Goal: Task Accomplishment & Management: Manage account settings

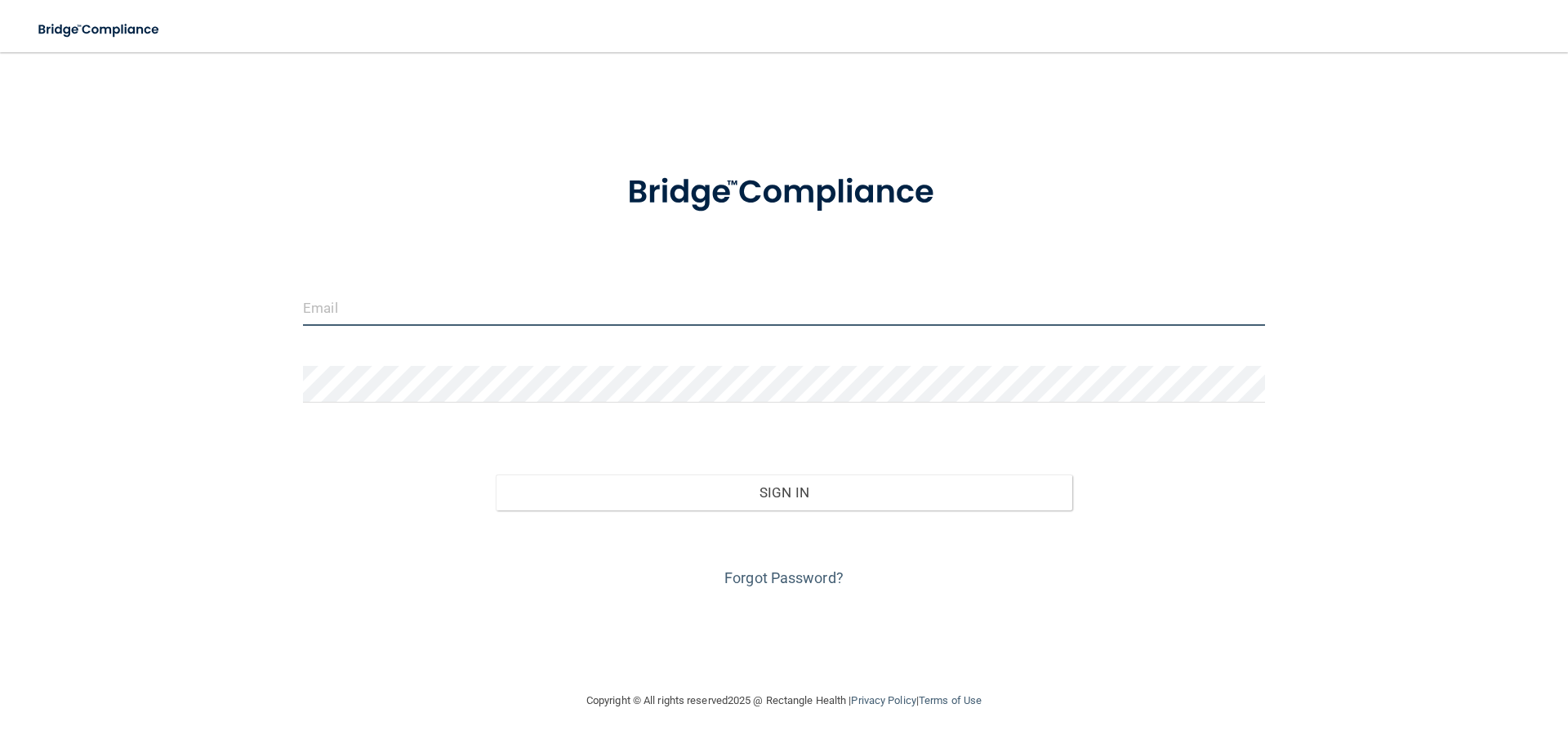
click at [392, 296] on input "email" at bounding box center [784, 308] width 963 height 36
type input "[PERSON_NAME][EMAIL_ADDRESS][DOMAIN_NAME]"
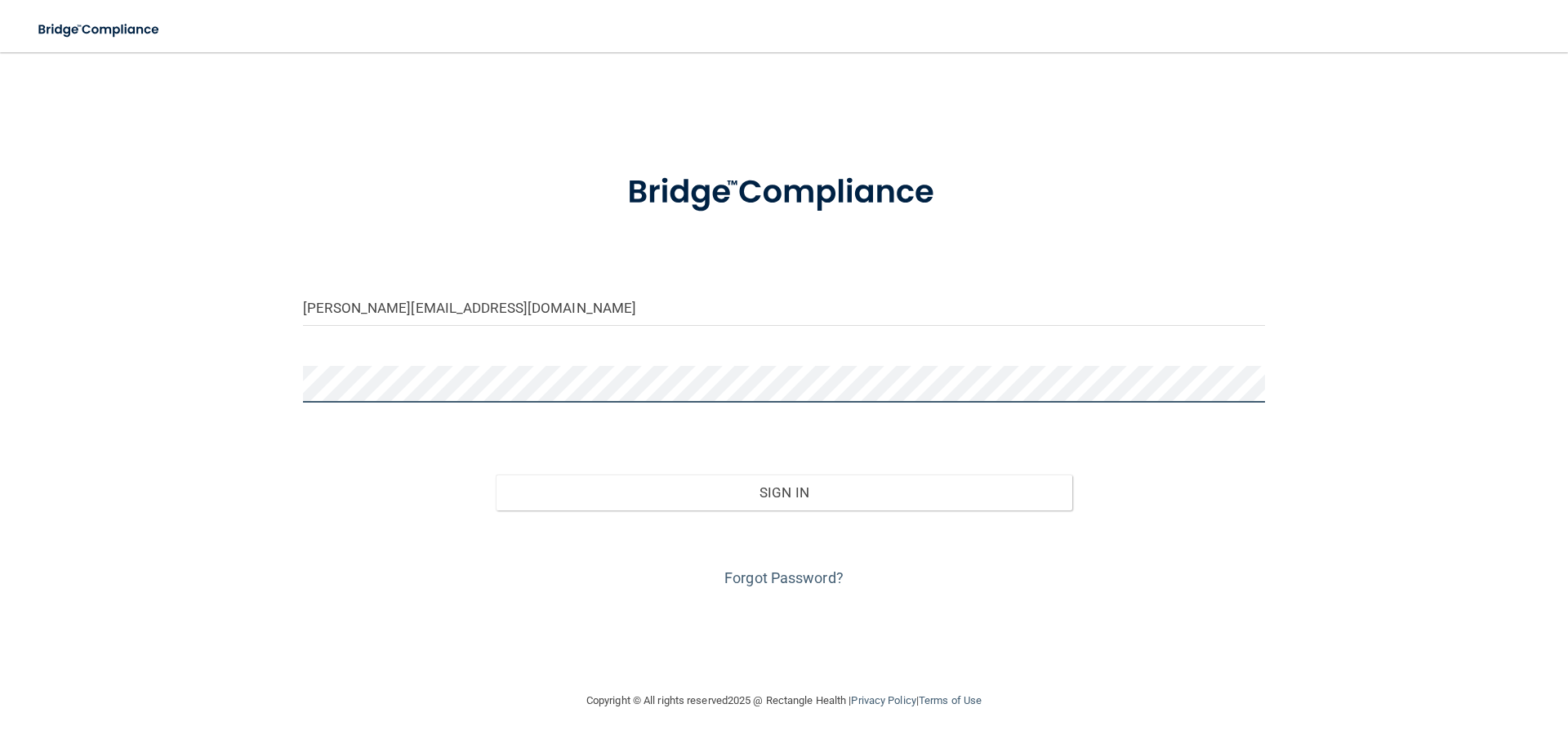
click at [496, 475] on button "Sign In" at bounding box center [784, 493] width 578 height 36
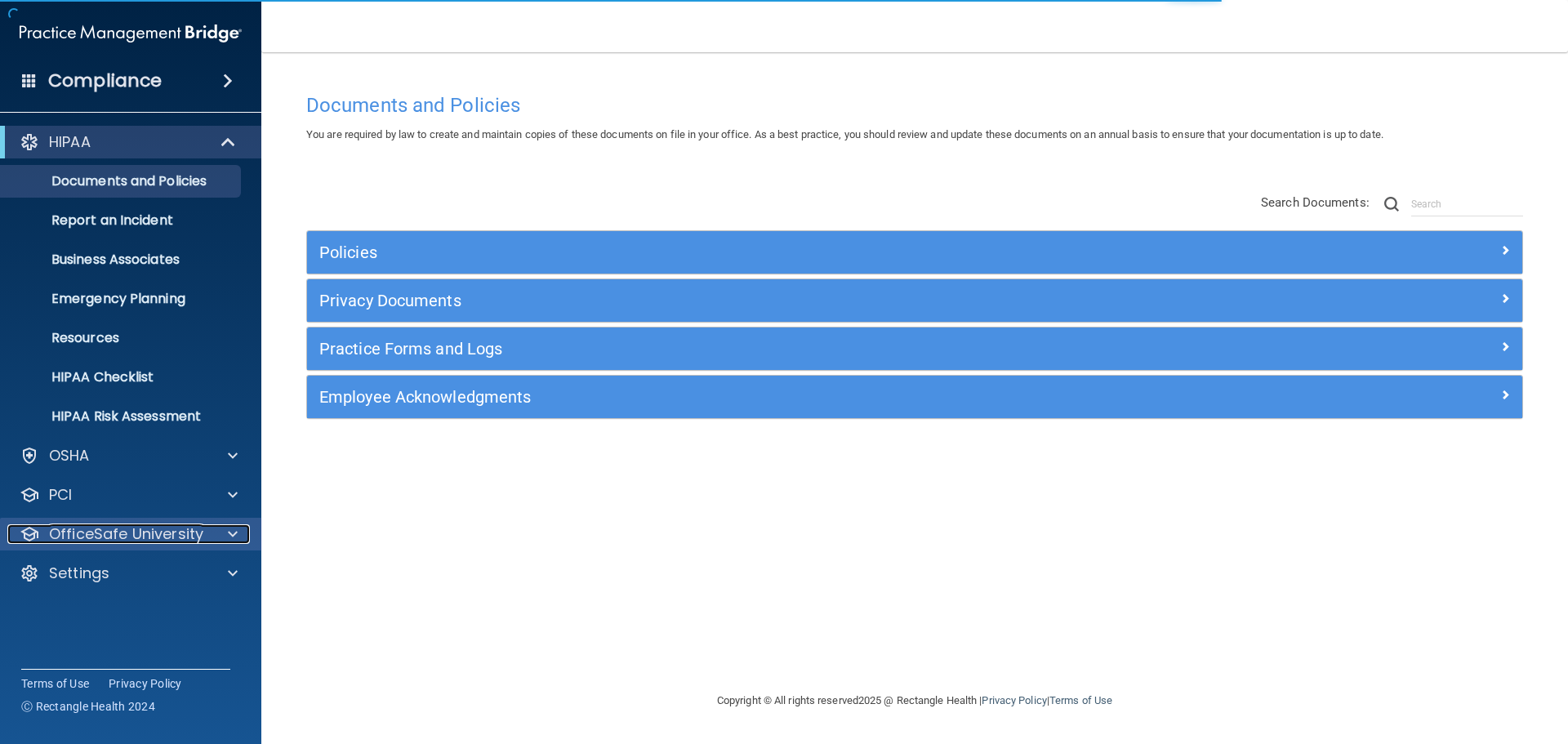
click at [116, 534] on p "OfficeSafe University" at bounding box center [126, 534] width 155 height 20
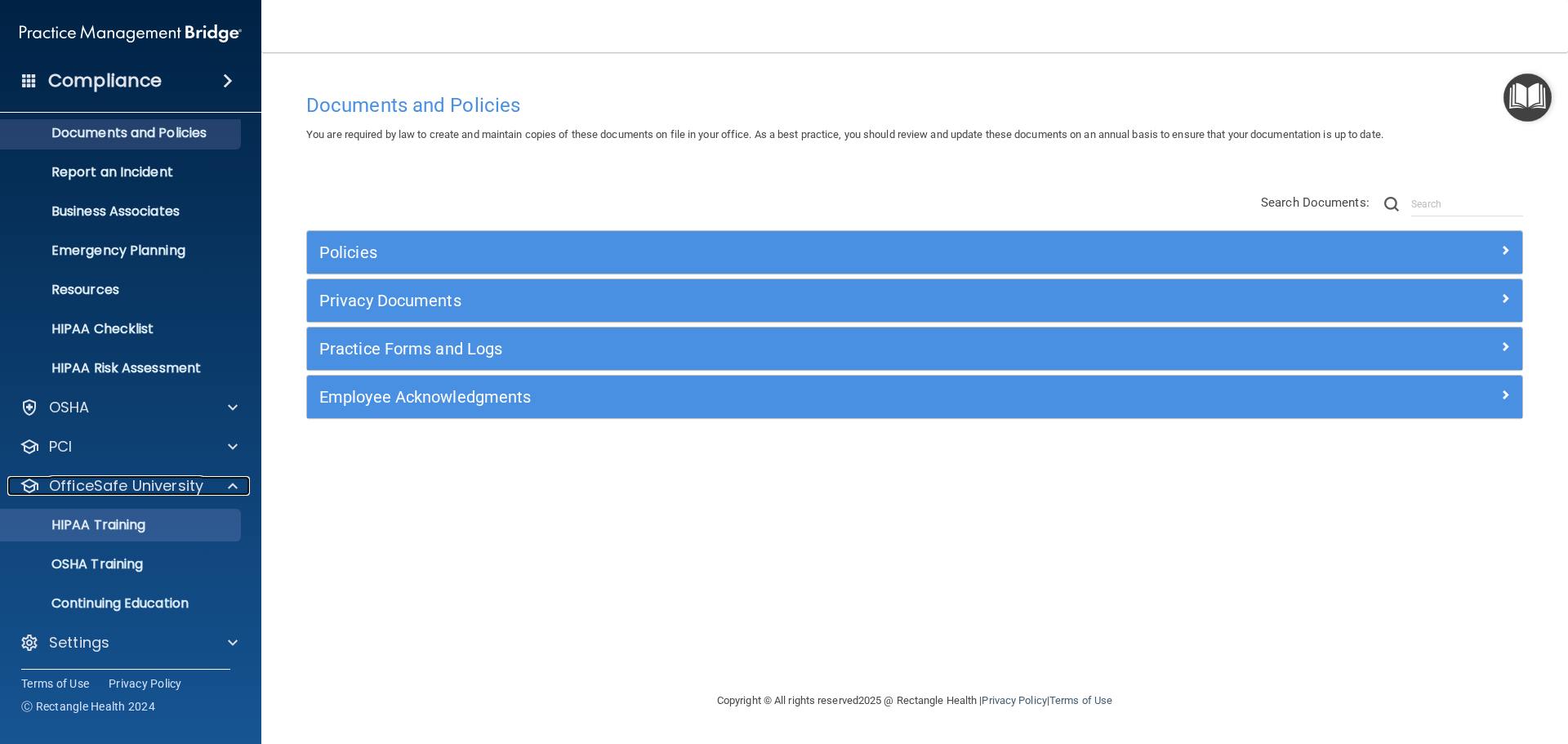
scroll to position [52, 0]
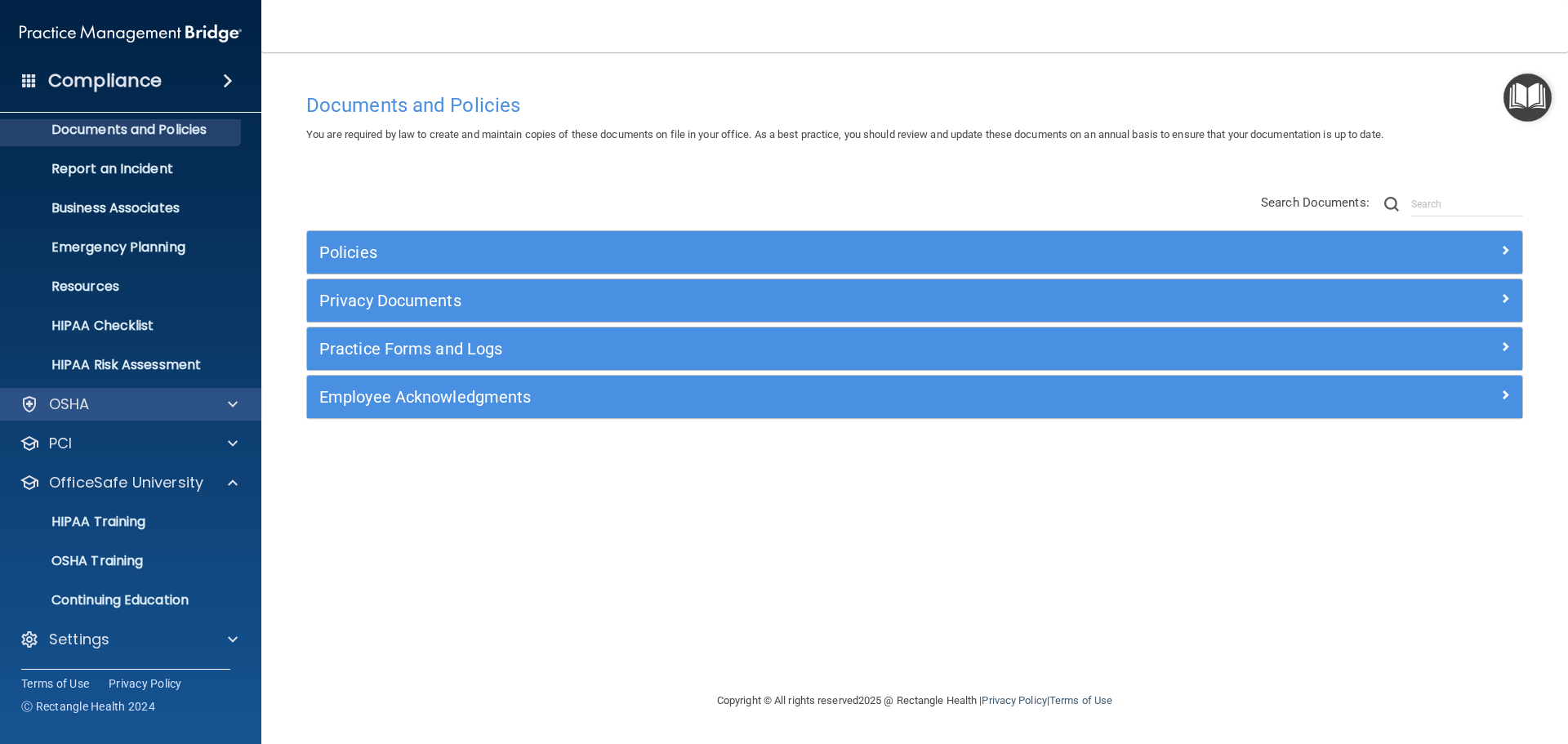
click at [127, 392] on div "OSHA" at bounding box center [131, 404] width 263 height 32
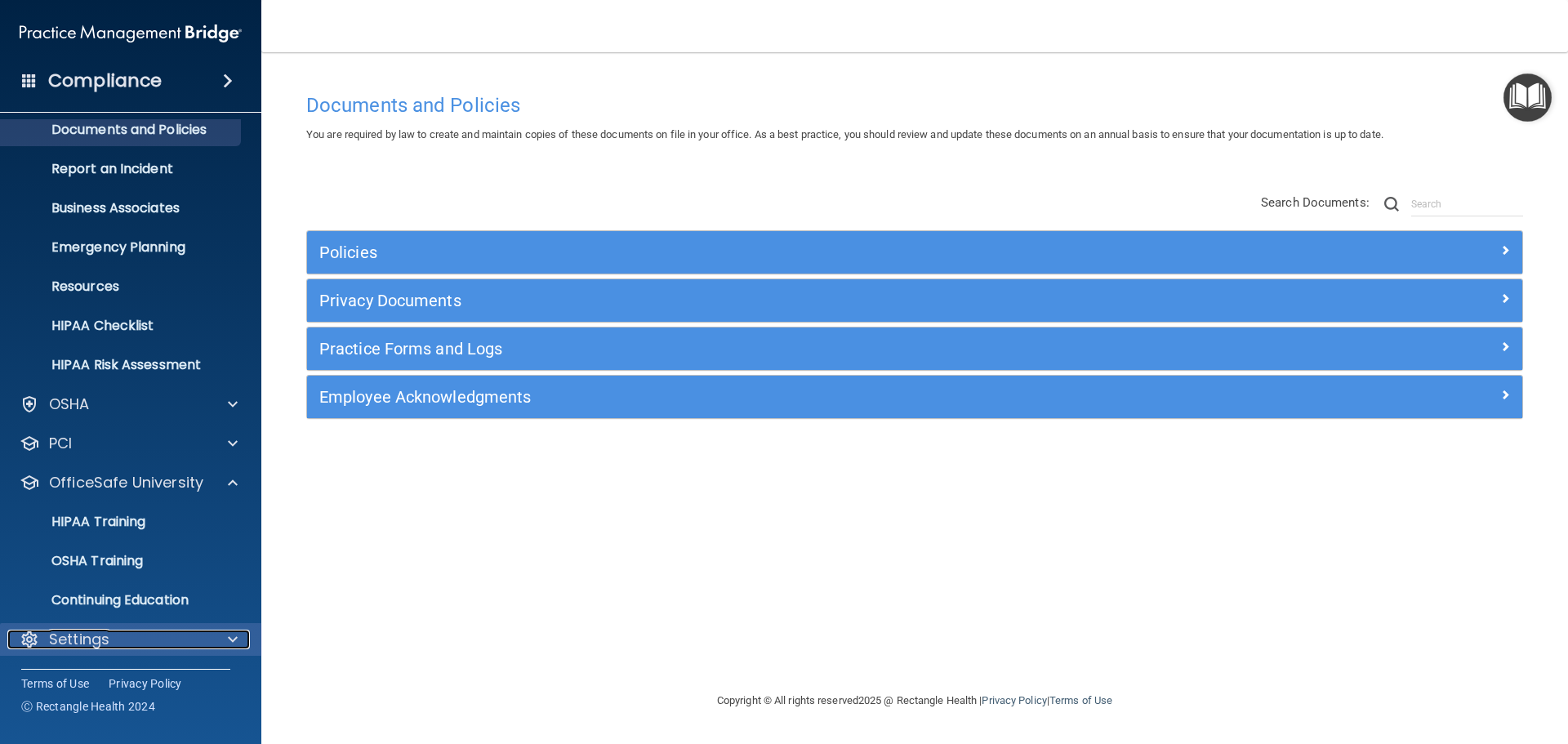
click at [55, 644] on p "Settings" at bounding box center [78, 639] width 60 height 20
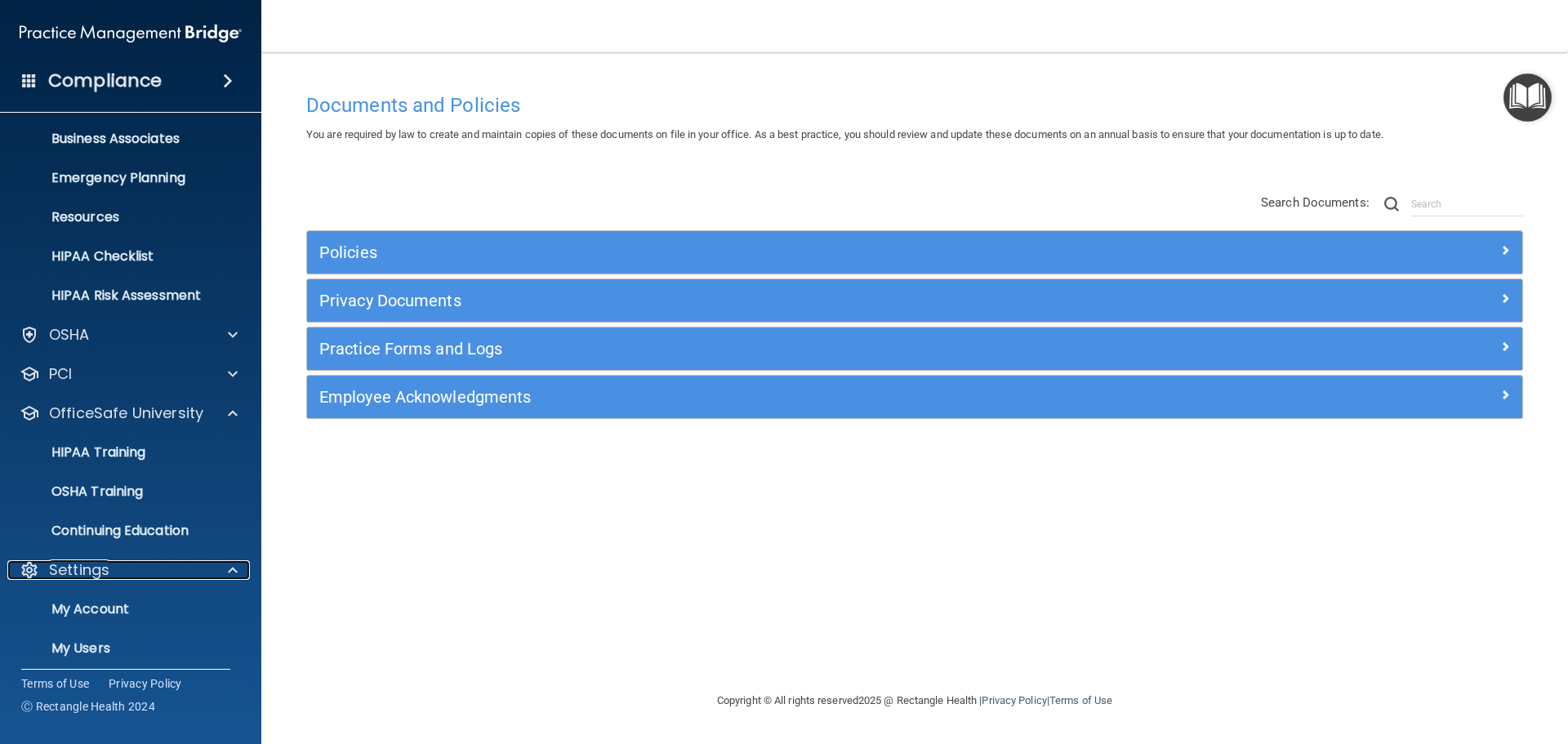
scroll to position [208, 0]
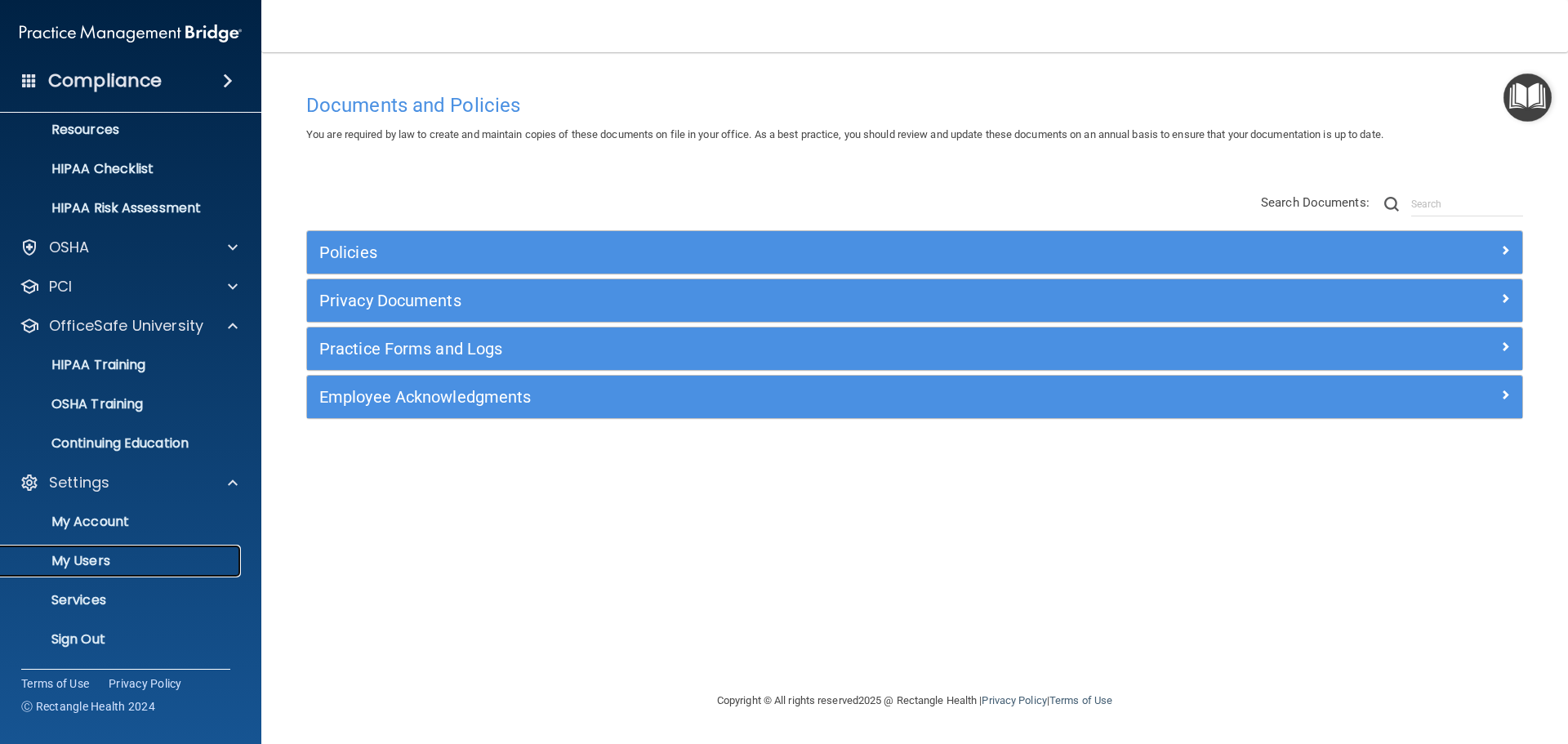
click at [88, 560] on p "My Users" at bounding box center [122, 561] width 223 height 16
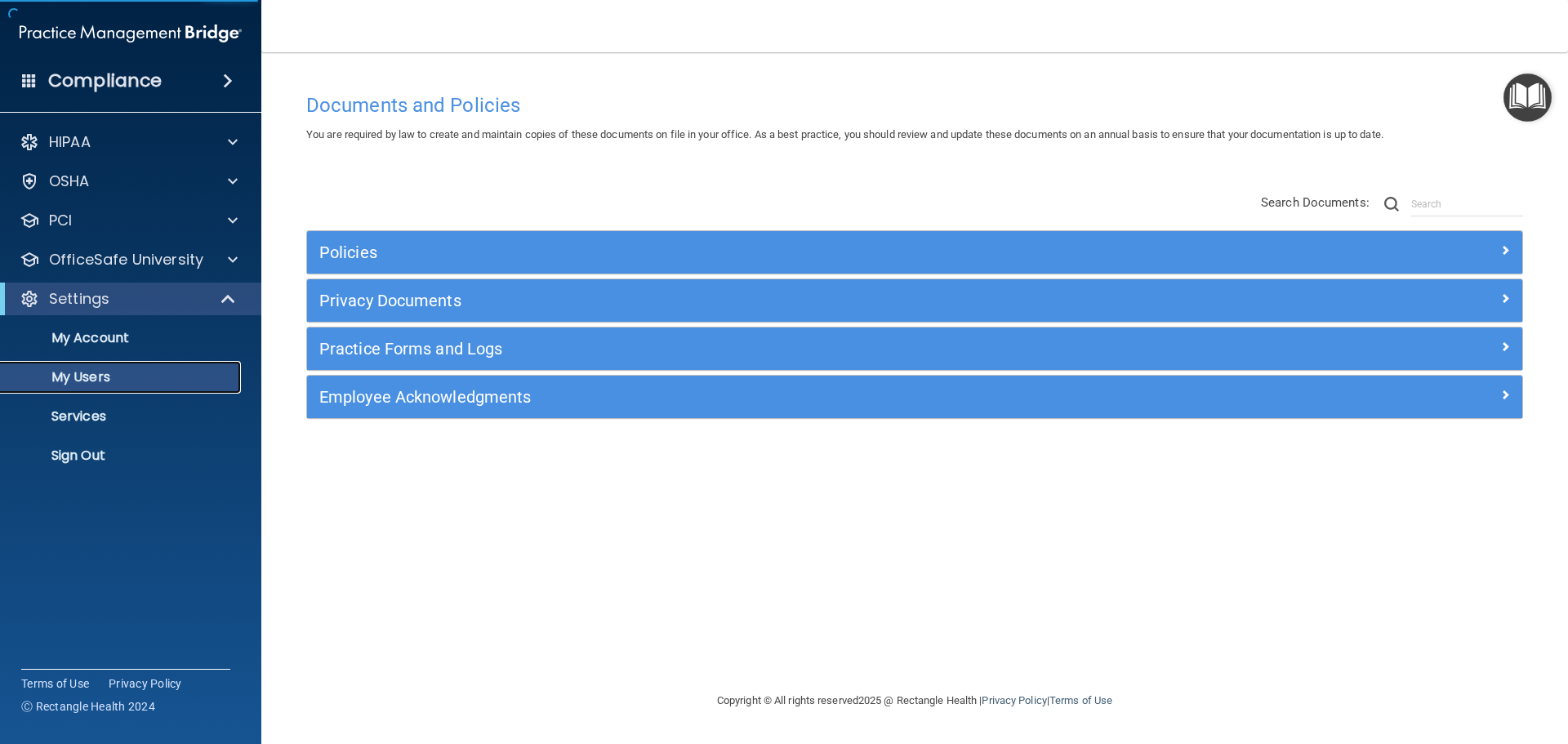
select select "20"
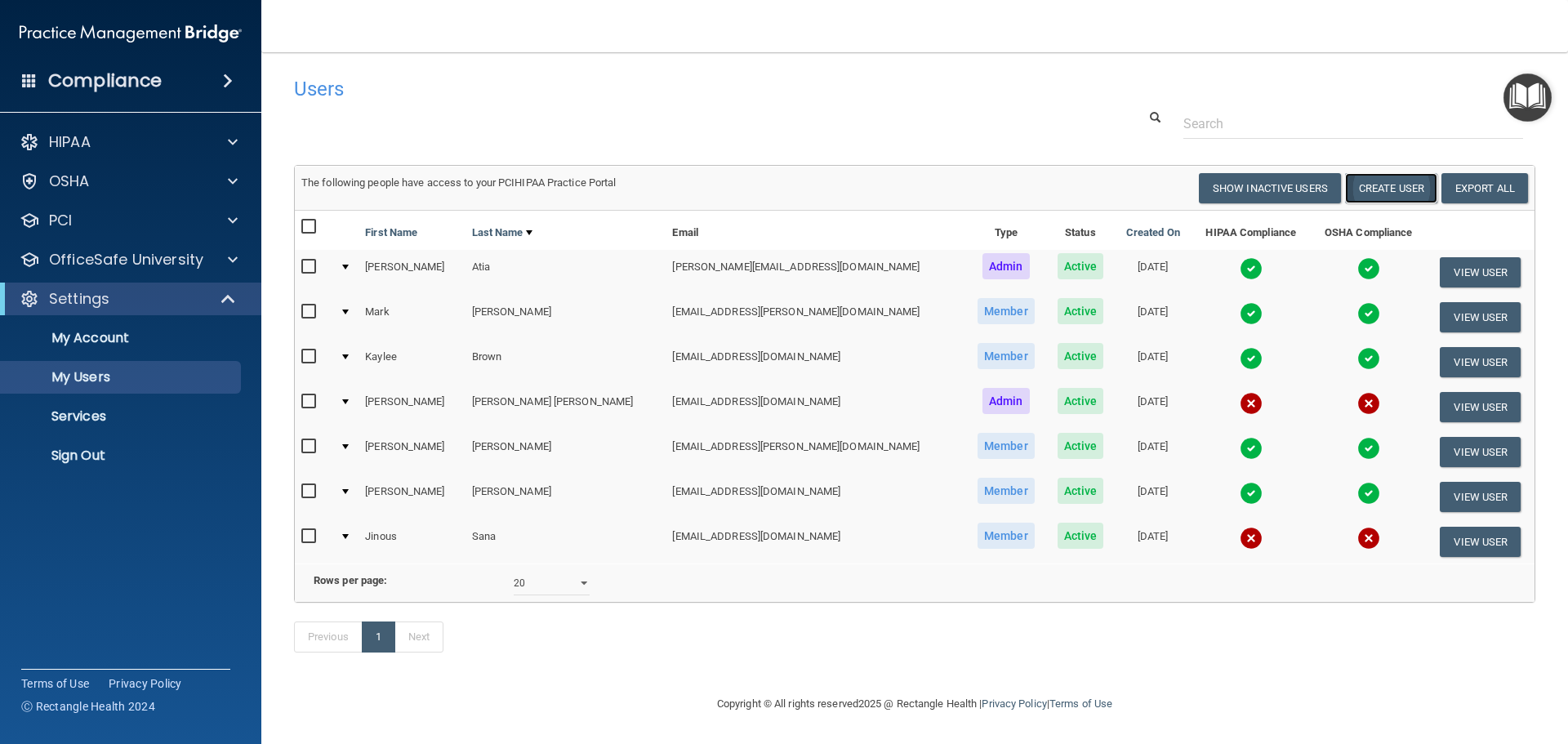
click at [1403, 198] on button "Create User" at bounding box center [1391, 188] width 93 height 31
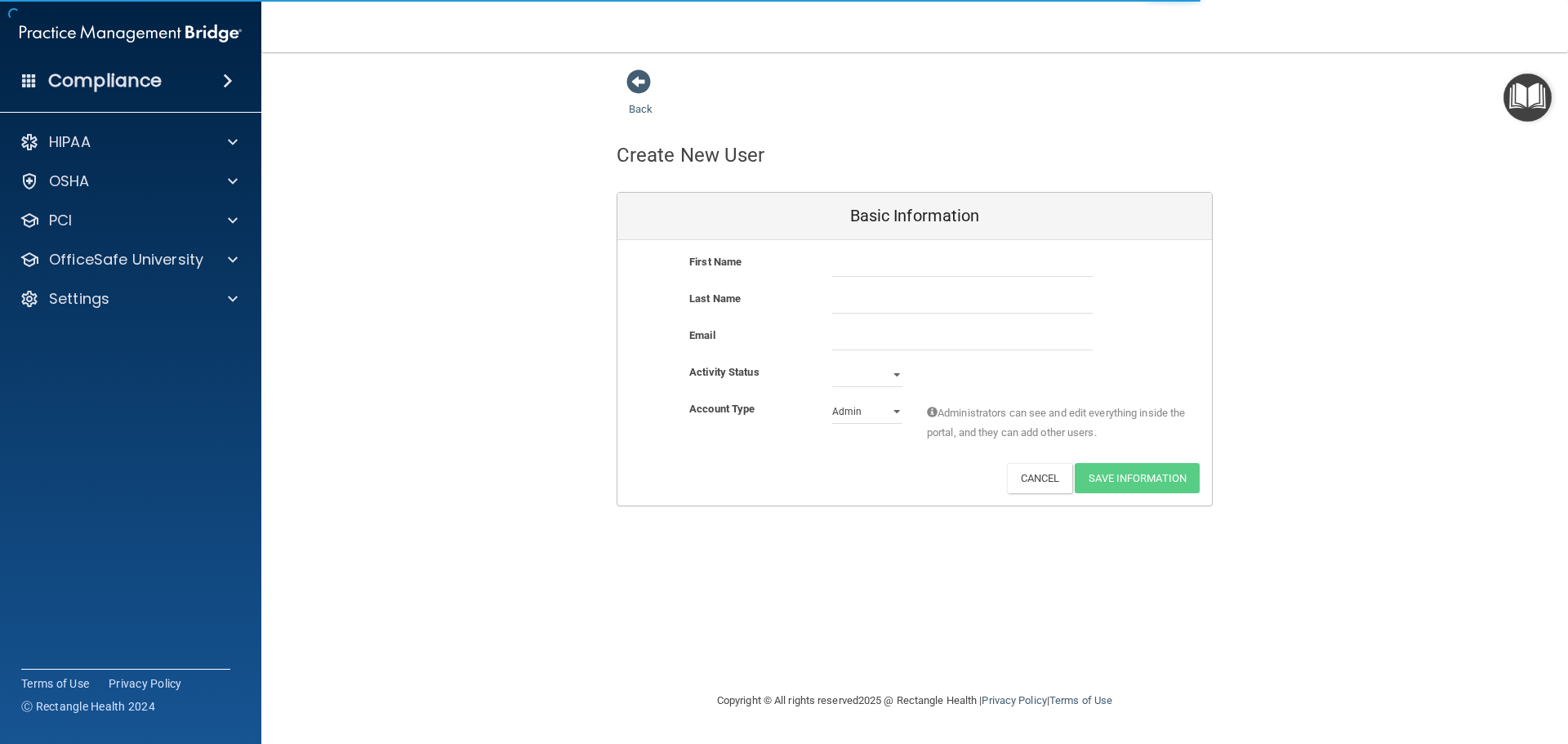
click at [829, 260] on div at bounding box center [963, 265] width 286 height 25
click at [851, 266] on input "text" at bounding box center [963, 265] width 261 height 25
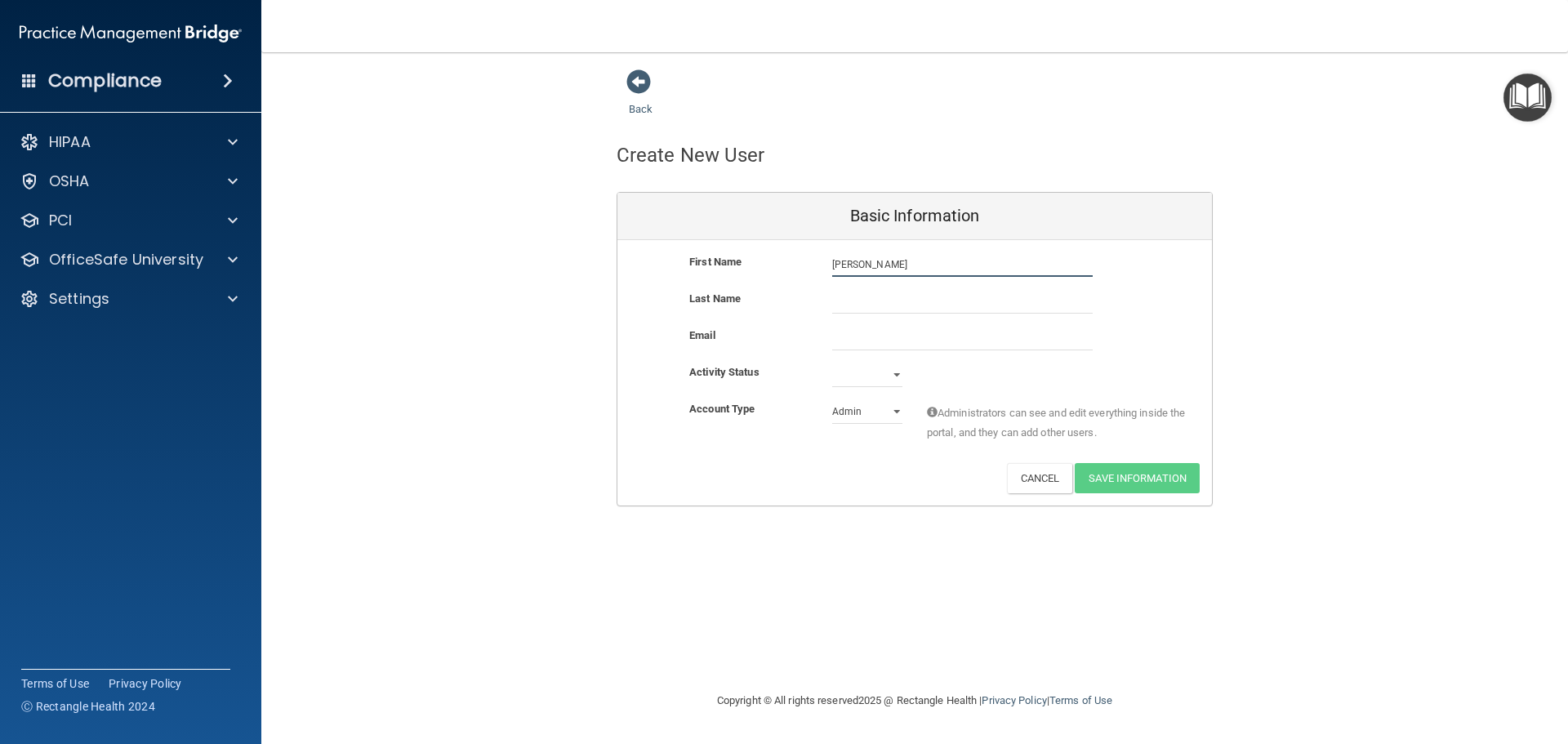
type input "[PERSON_NAME]"
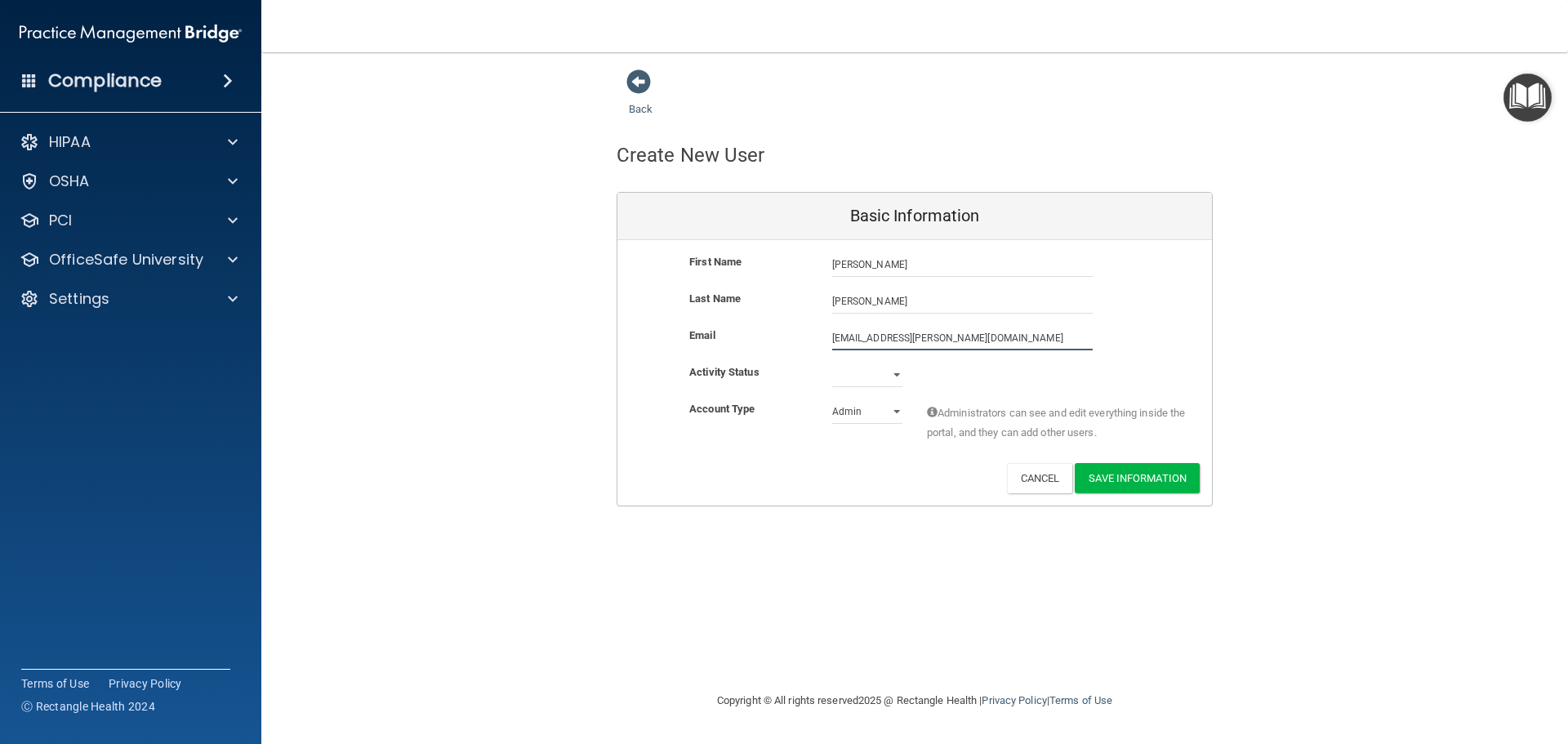
type input "[EMAIL_ADDRESS][PERSON_NAME][DOMAIN_NAME]"
click at [875, 365] on div "First Name [PERSON_NAME] [PERSON_NAME] Last Name [PERSON_NAME] Email [EMAIL_ADD…" at bounding box center [915, 373] width 595 height 268
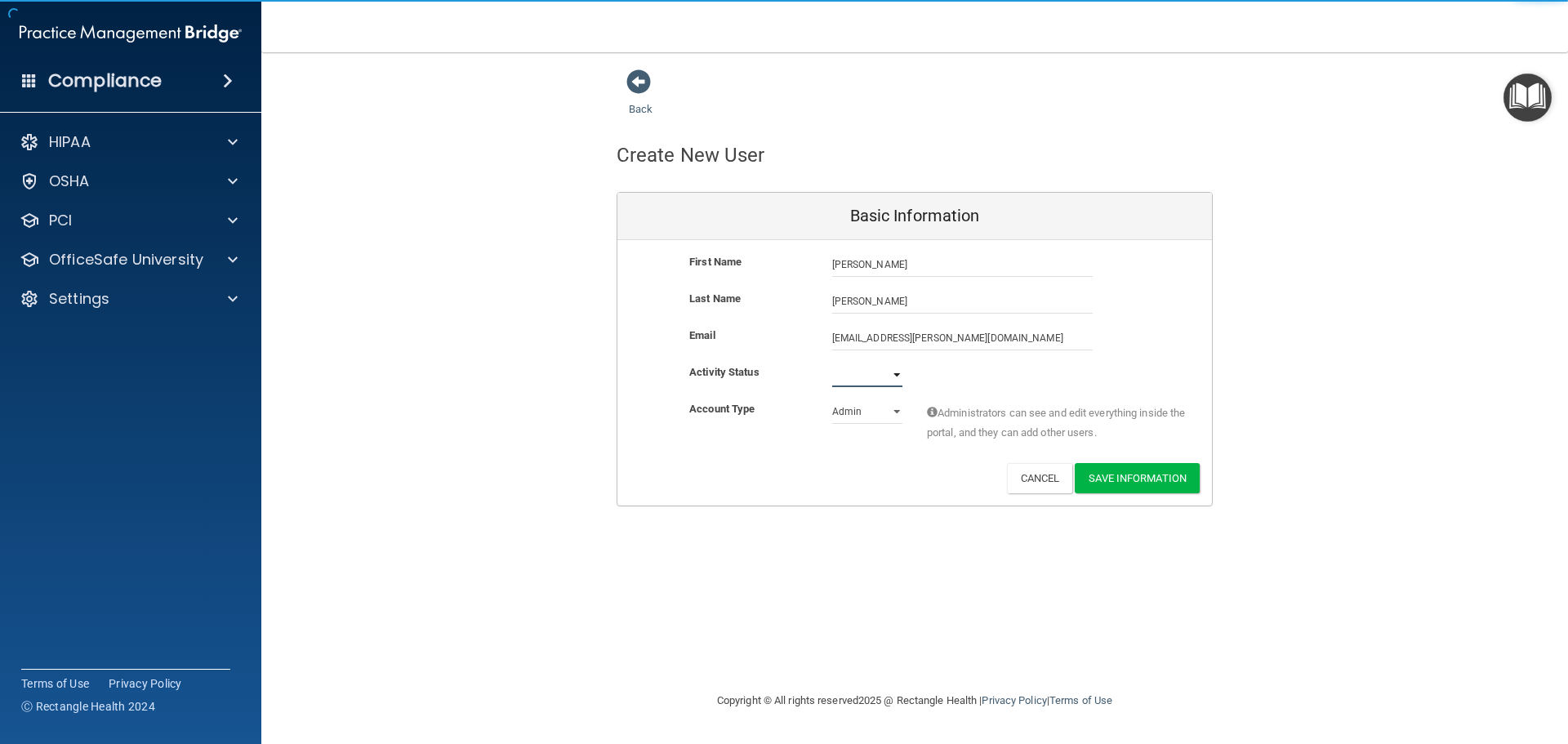
select select "active"
click at [833, 363] on select "Active Inactive" at bounding box center [868, 375] width 71 height 25
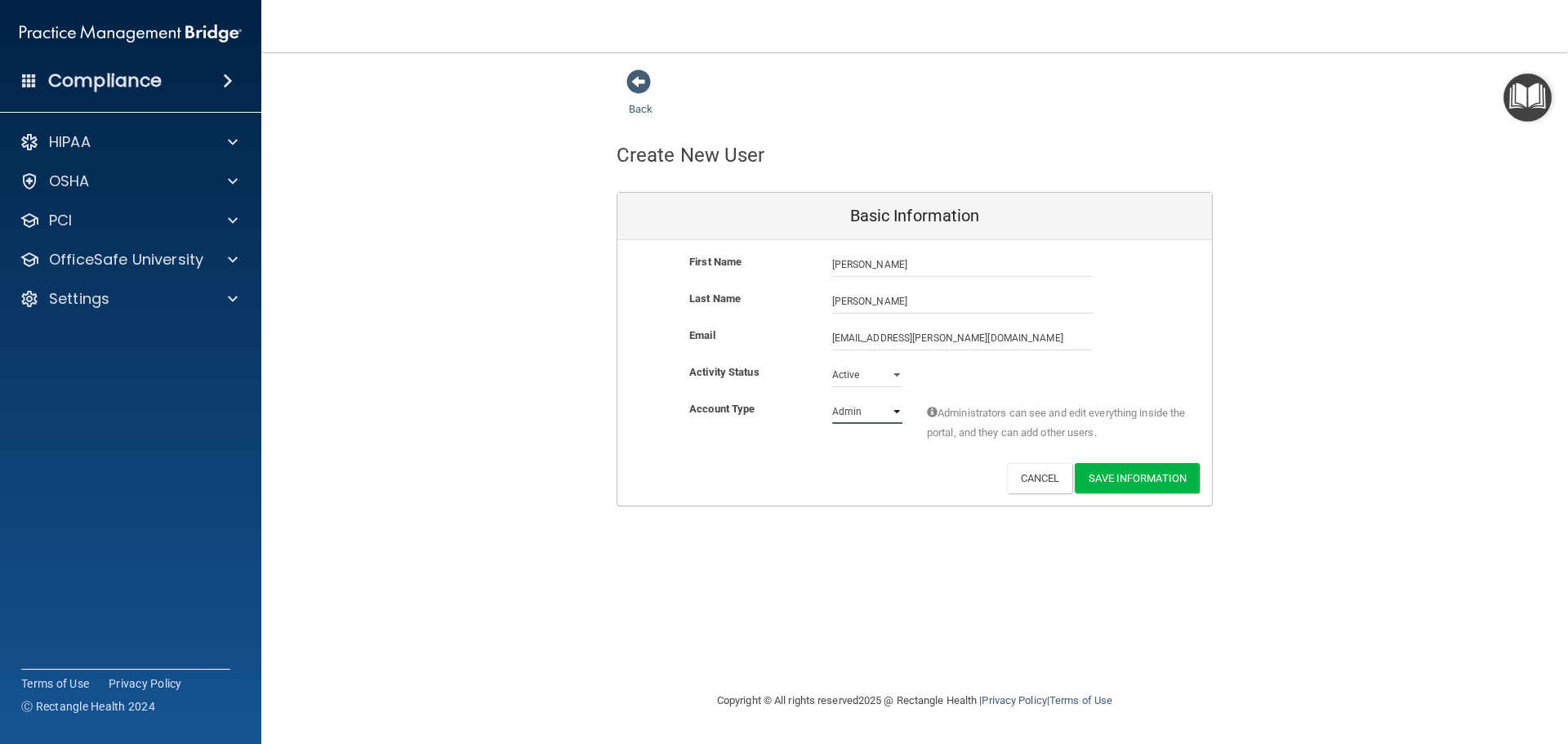
click at [851, 404] on select "Admin Member" at bounding box center [868, 412] width 71 height 25
select select "practice_member"
click at [833, 399] on select "Admin Member" at bounding box center [868, 412] width 71 height 25
click at [1114, 483] on button "Save Information" at bounding box center [1137, 478] width 125 height 31
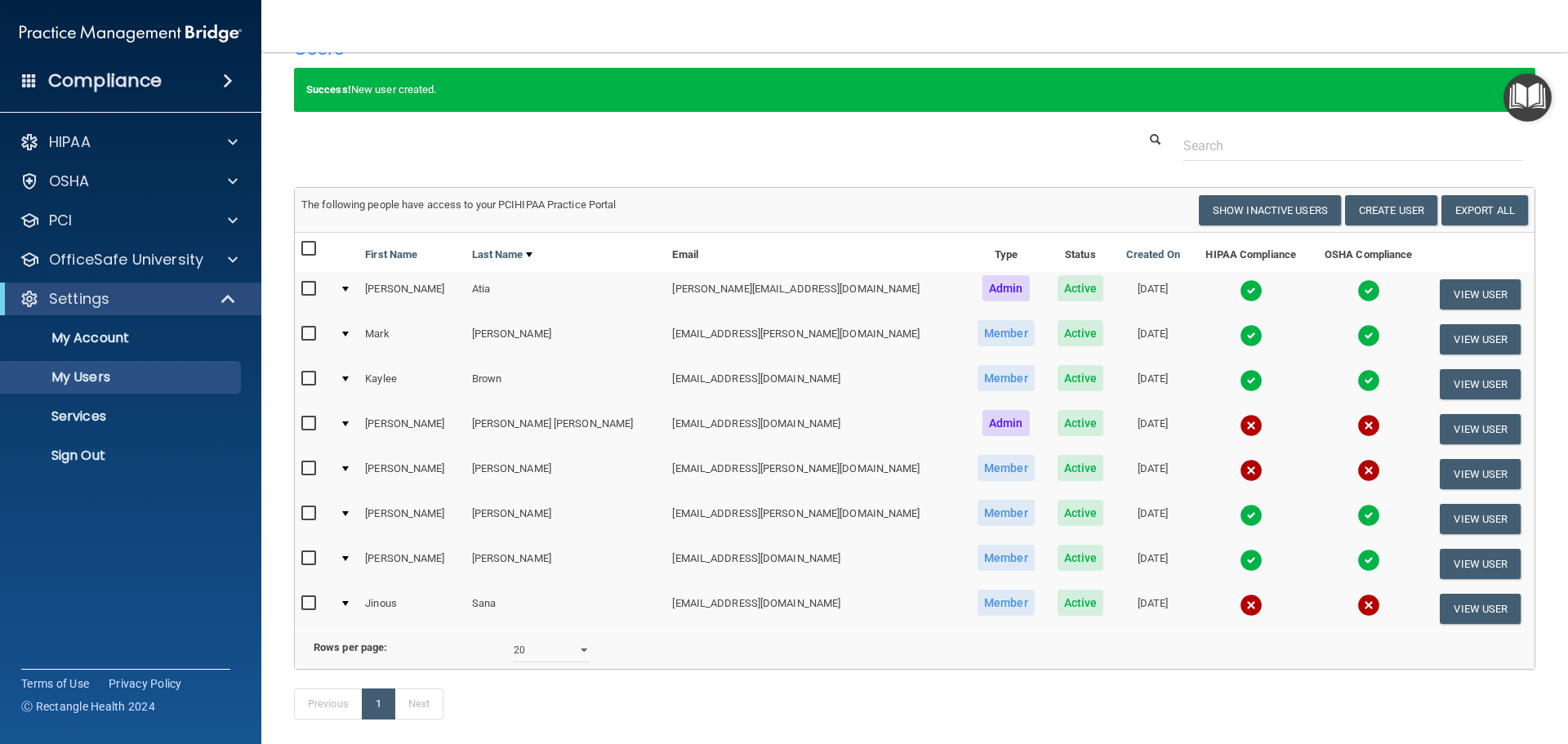
scroll to position [82, 0]
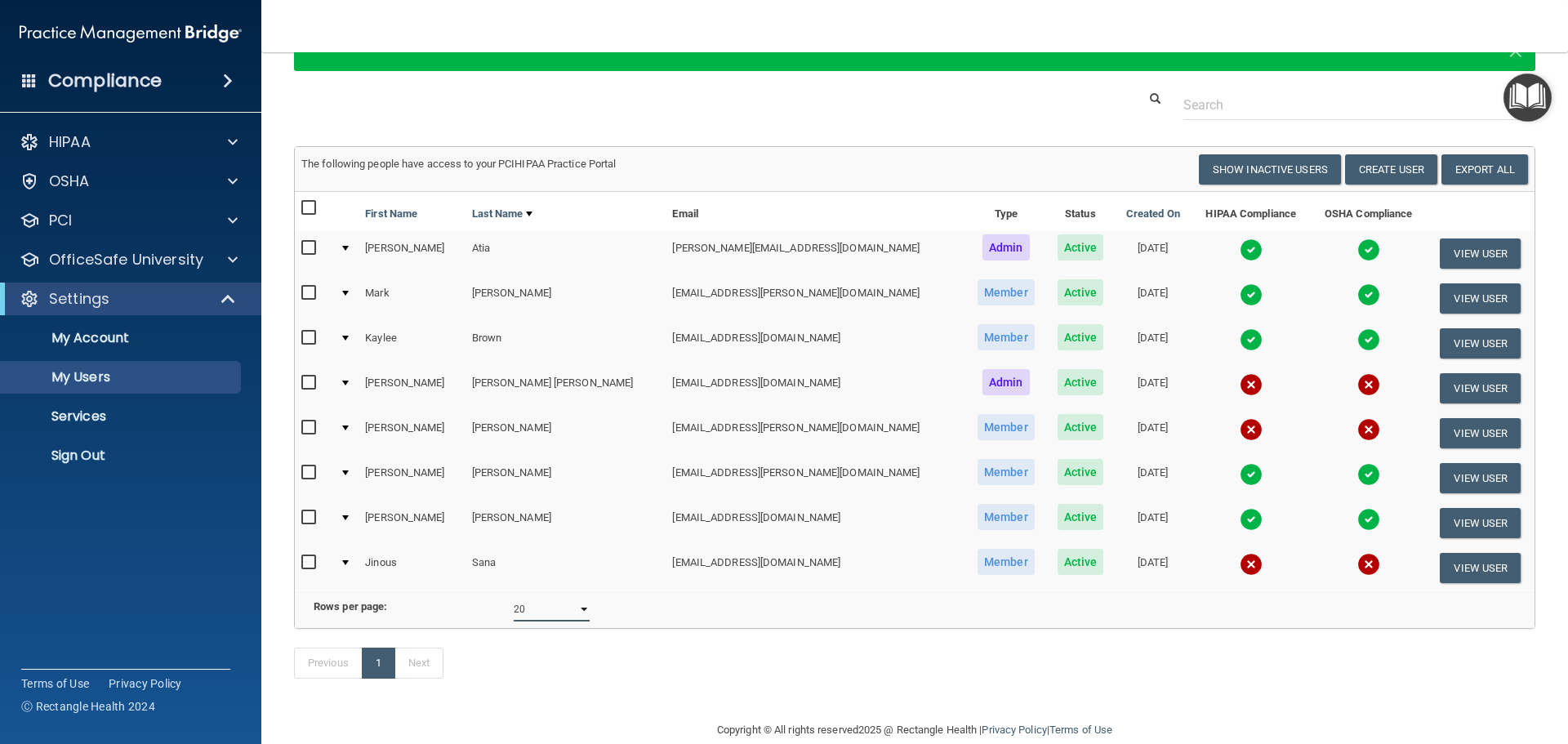
click at [530, 620] on select "10 20 30 40 all" at bounding box center [552, 609] width 76 height 25
select select "8"
click at [514, 609] on select "10 20 30 40 all" at bounding box center [552, 609] width 76 height 25
